Goal: Task Accomplishment & Management: Use online tool/utility

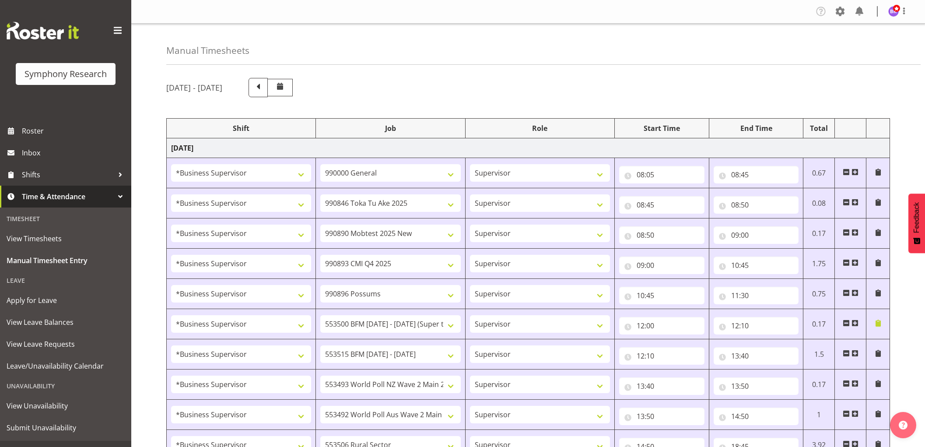
select select "1607"
select select "743"
select select "1607"
select select "9426"
select select "1607"
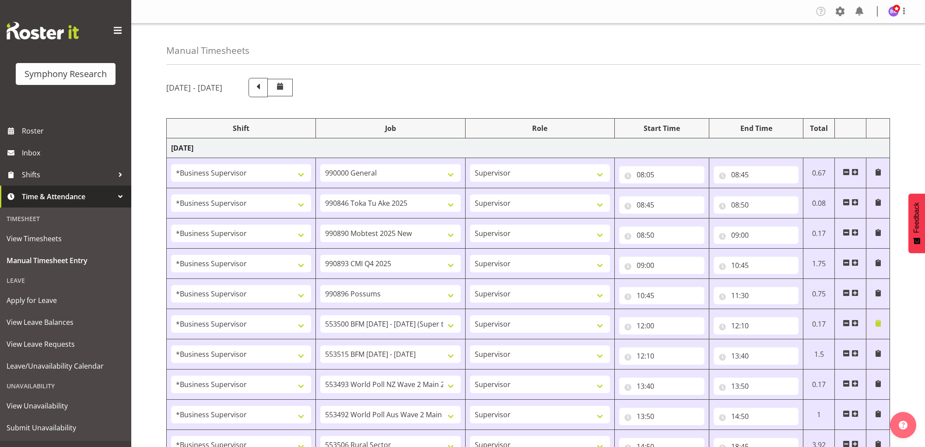
select select "10485"
select select "1607"
select select "10575"
select select "1607"
select select "10633"
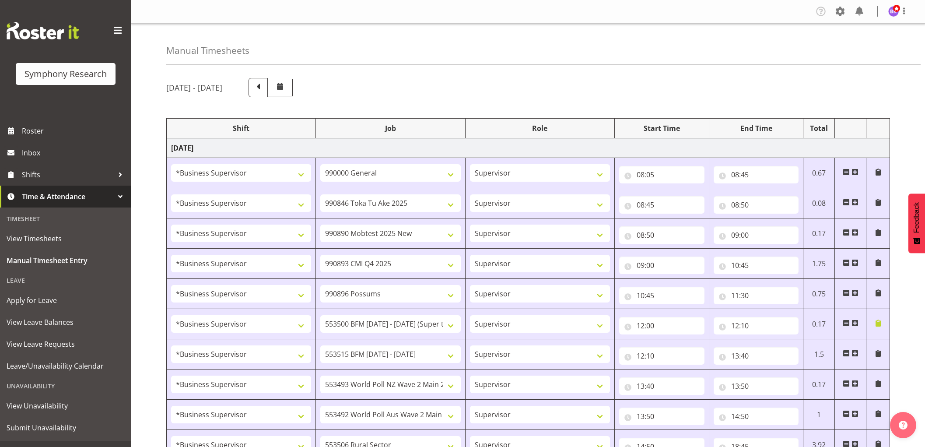
select select "1607"
select select "10733"
select select "1607"
select select "10731"
select select "1607"
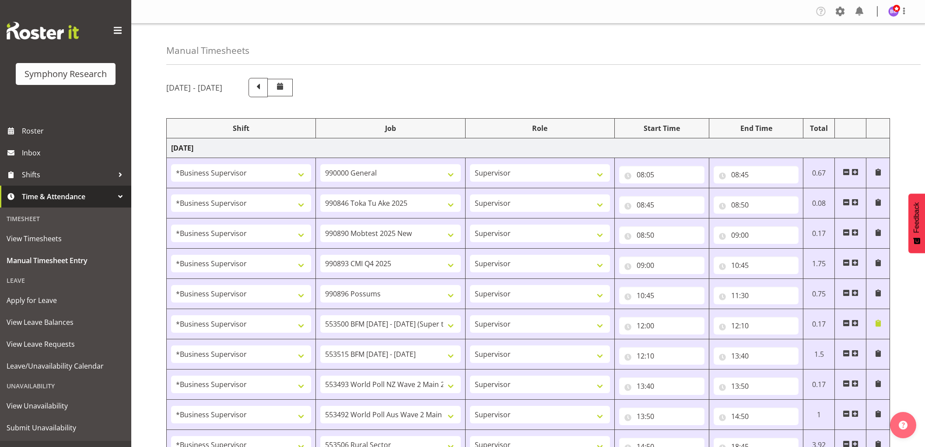
select select "10527"
select select "1607"
select select "10499"
select select "1607"
select select "10587"
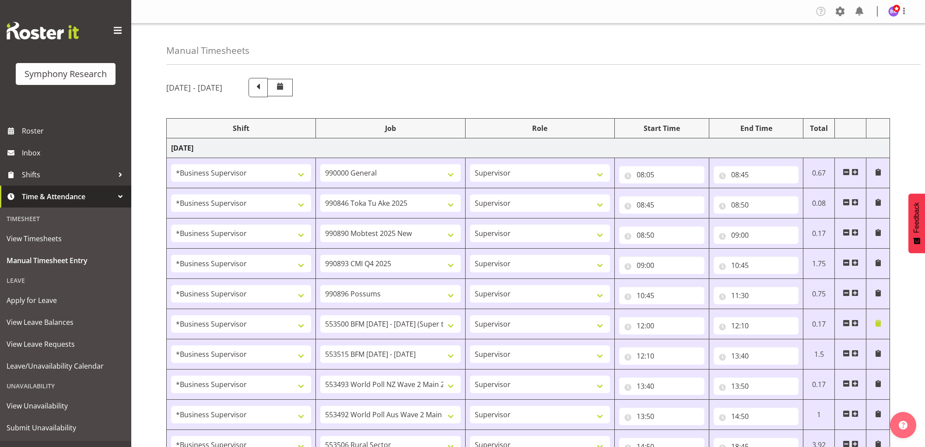
select select "1607"
select select "743"
select select "1607"
select select "10499"
select select "1607"
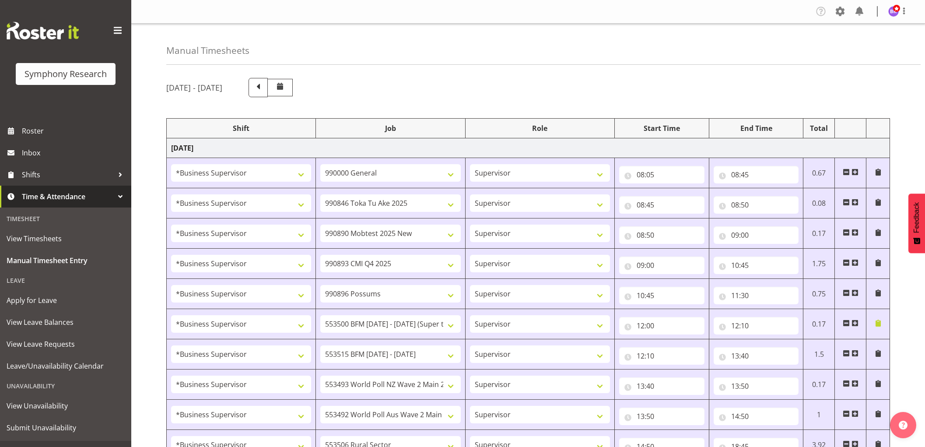
select select "10527"
select select "1607"
select select "10733"
select select "1607"
select select "10587"
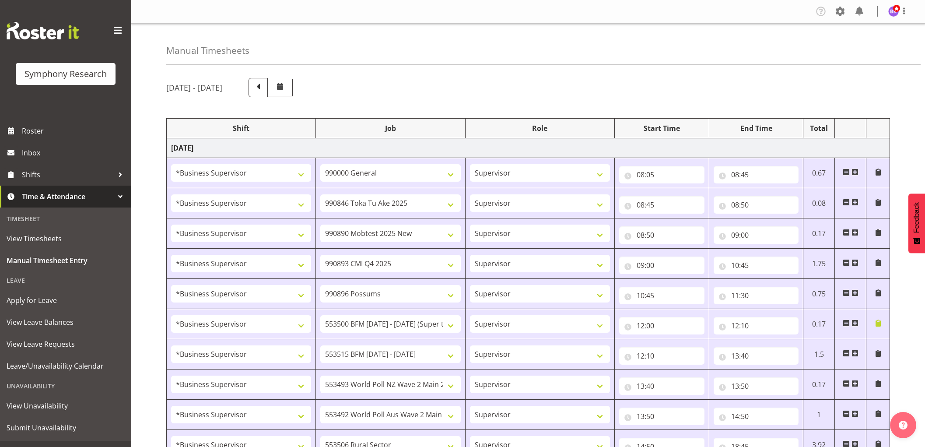
select select "1607"
select select "743"
select select "1607"
select select "743"
select select "1607"
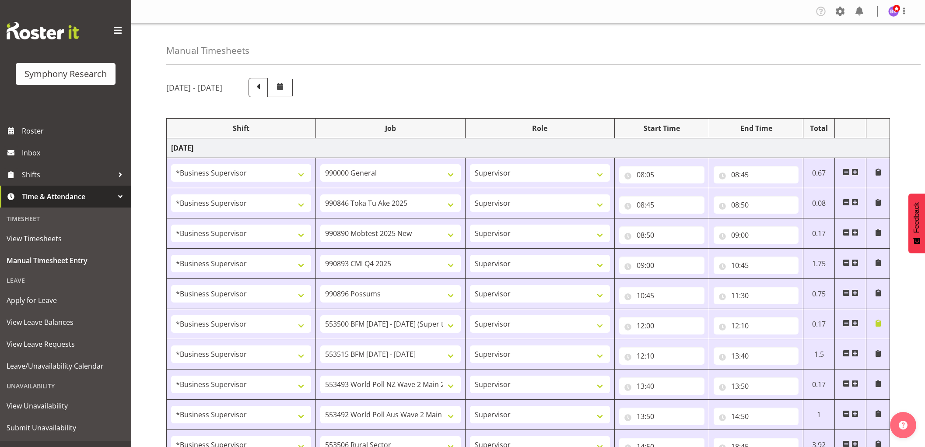
select select "10575"
select select "1607"
select select "9426"
select select "1607"
select select "10633"
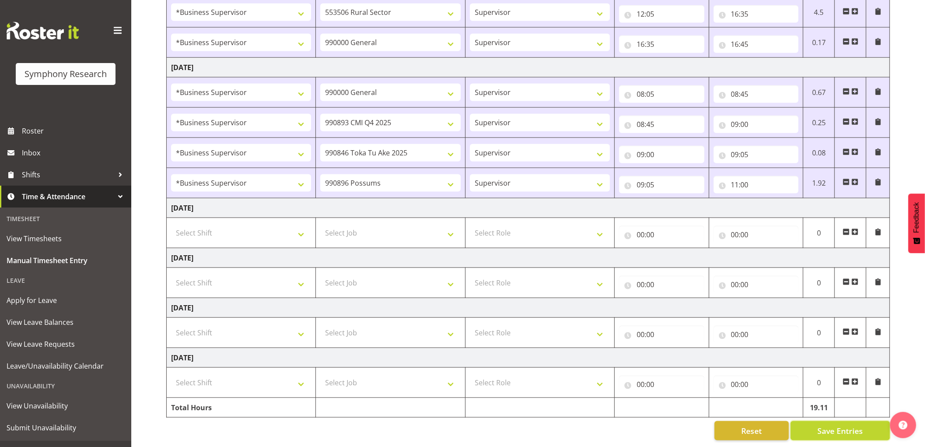
scroll to position [613, 0]
